Goal: Transaction & Acquisition: Purchase product/service

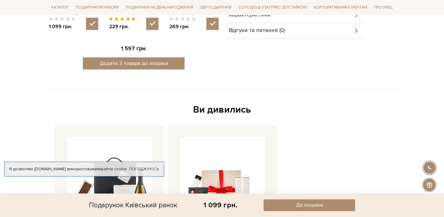
scroll to position [440, 0]
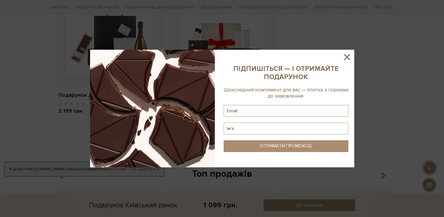
drag, startPoint x: 345, startPoint y: 58, endPoint x: 344, endPoint y: 60, distance: 3.0
click at [345, 58] on icon at bounding box center [347, 57] width 6 height 6
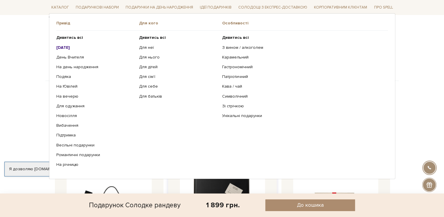
scroll to position [323, 0]
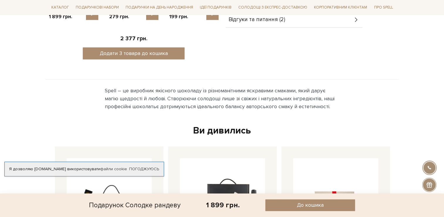
click at [419, 86] on body "Подарункові набори SALE Корпоративним клієнтам Доставка і оплата Консультація: …" at bounding box center [222, 194] width 444 height 1035
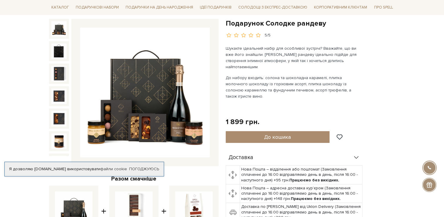
scroll to position [0, 0]
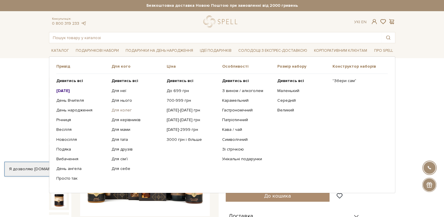
click at [127, 110] on link "Для колег" at bounding box center [137, 109] width 51 height 5
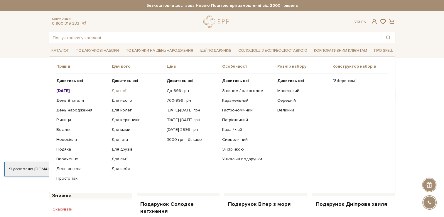
click at [123, 90] on link "Для неї" at bounding box center [137, 90] width 51 height 5
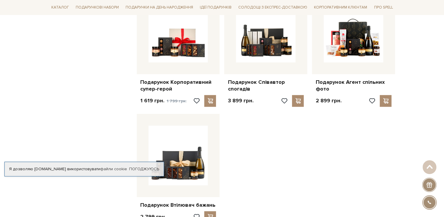
scroll to position [675, 0]
